Goal: Entertainment & Leisure: Consume media (video, audio)

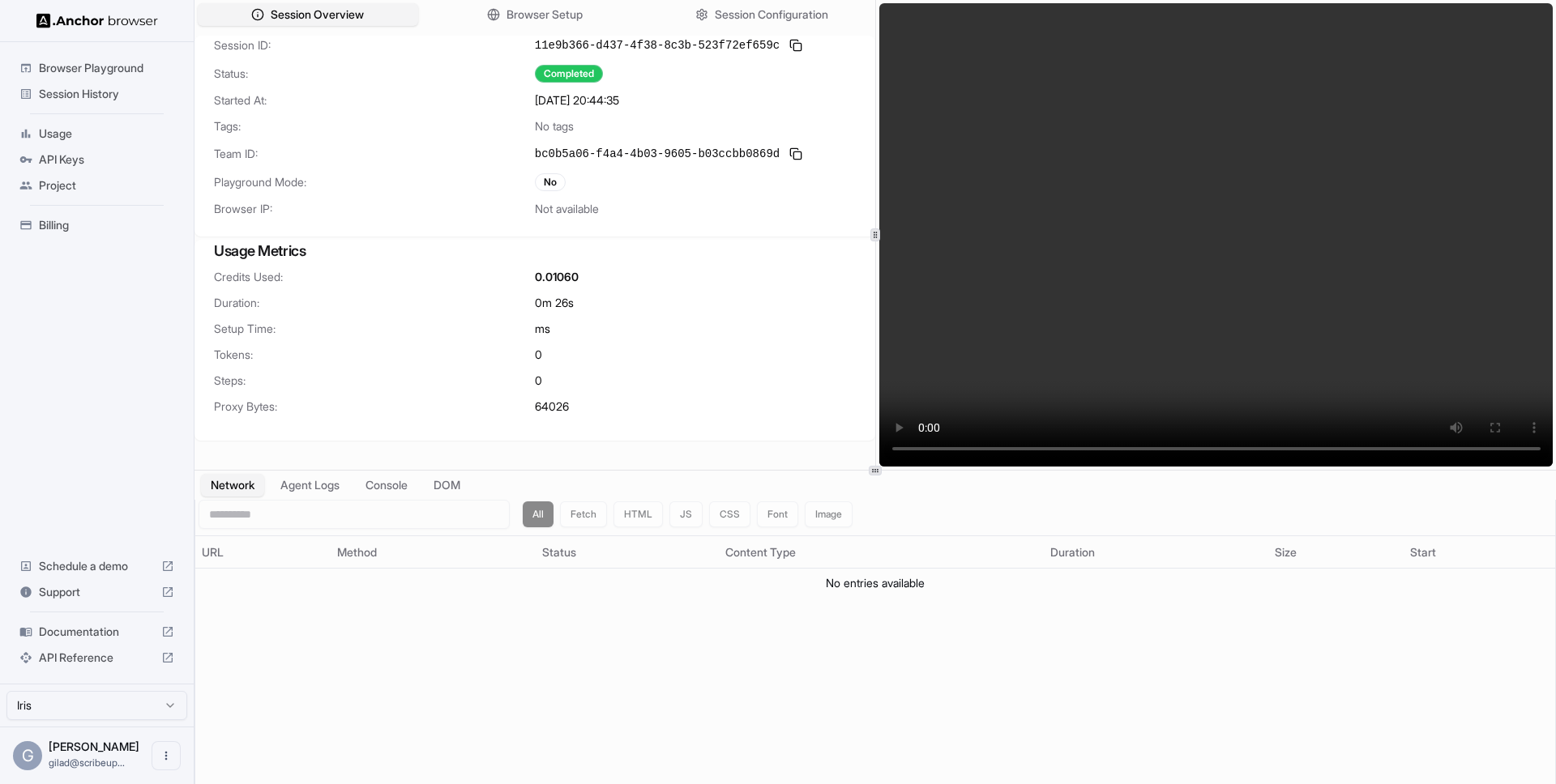
click at [1282, 343] on video at bounding box center [1217, 234] width 675 height 464
